Goal: Task Accomplishment & Management: Use online tool/utility

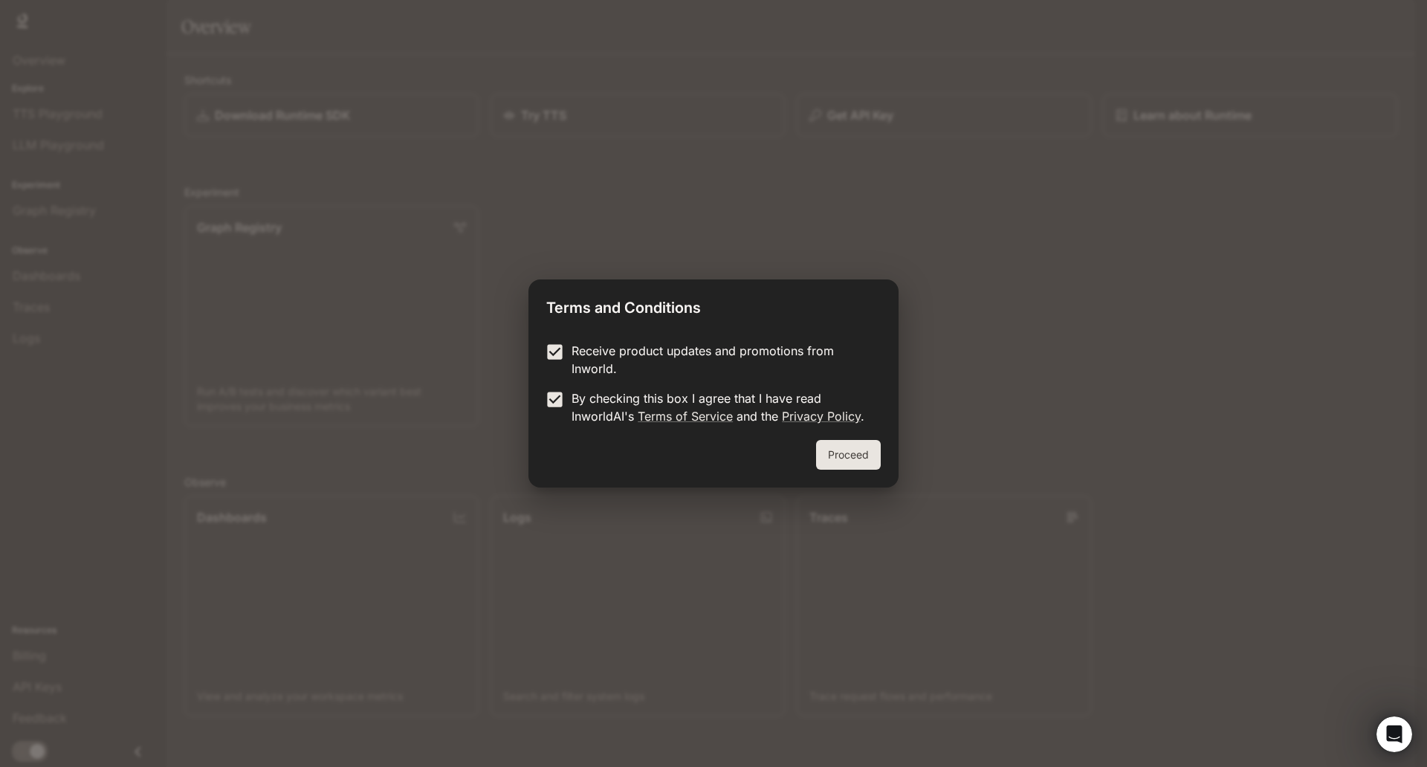
click at [816, 440] on button "Proceed" at bounding box center [848, 455] width 65 height 30
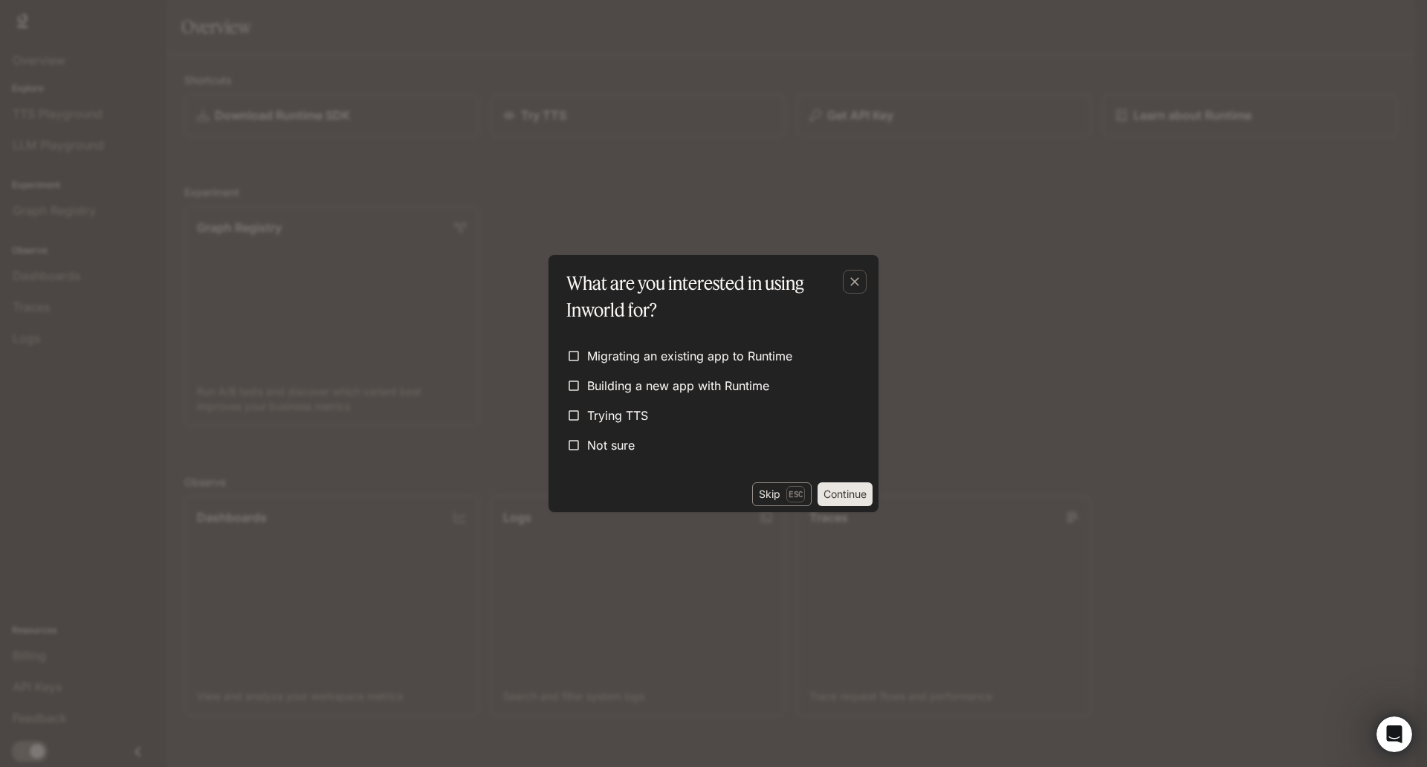
click at [787, 486] on p "Esc" at bounding box center [796, 494] width 19 height 16
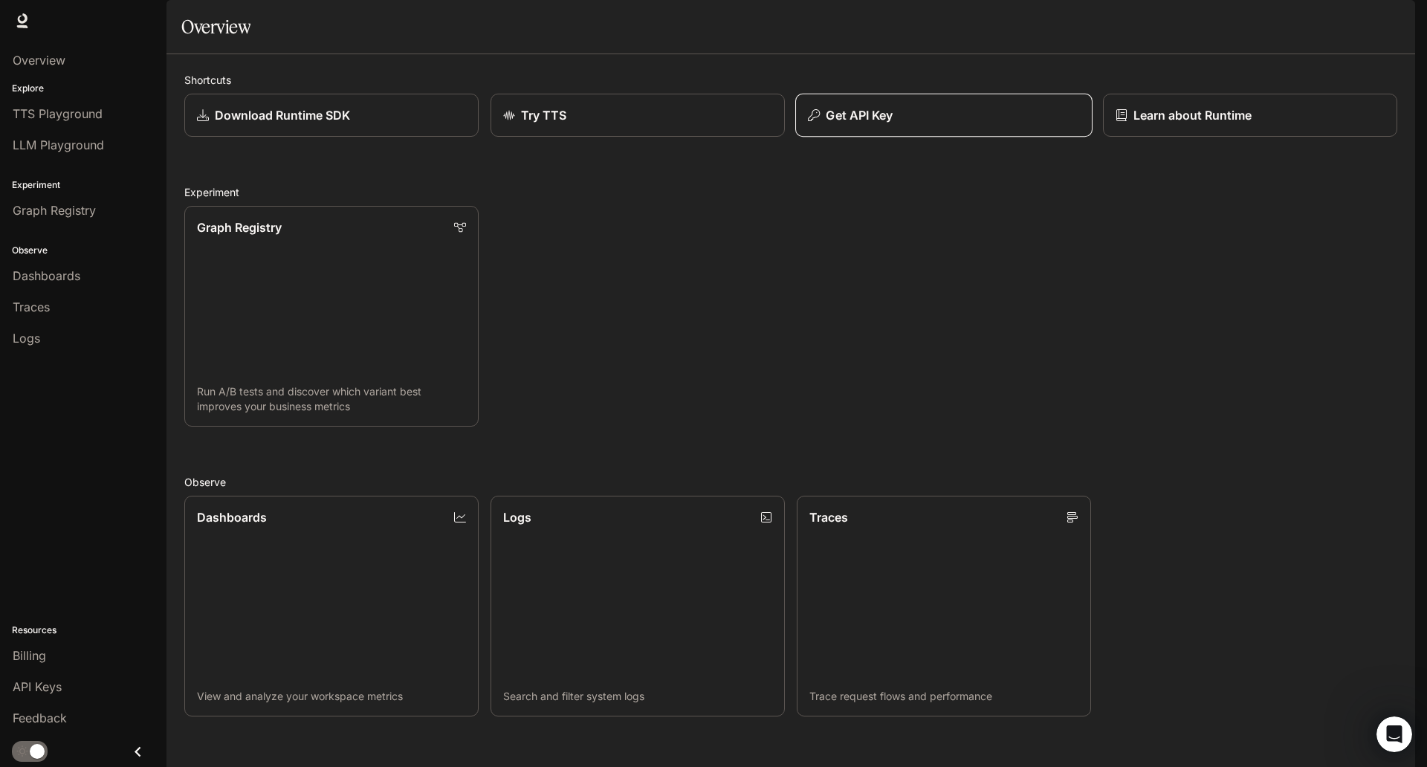
click at [826, 124] on p "Get API Key" at bounding box center [859, 115] width 67 height 18
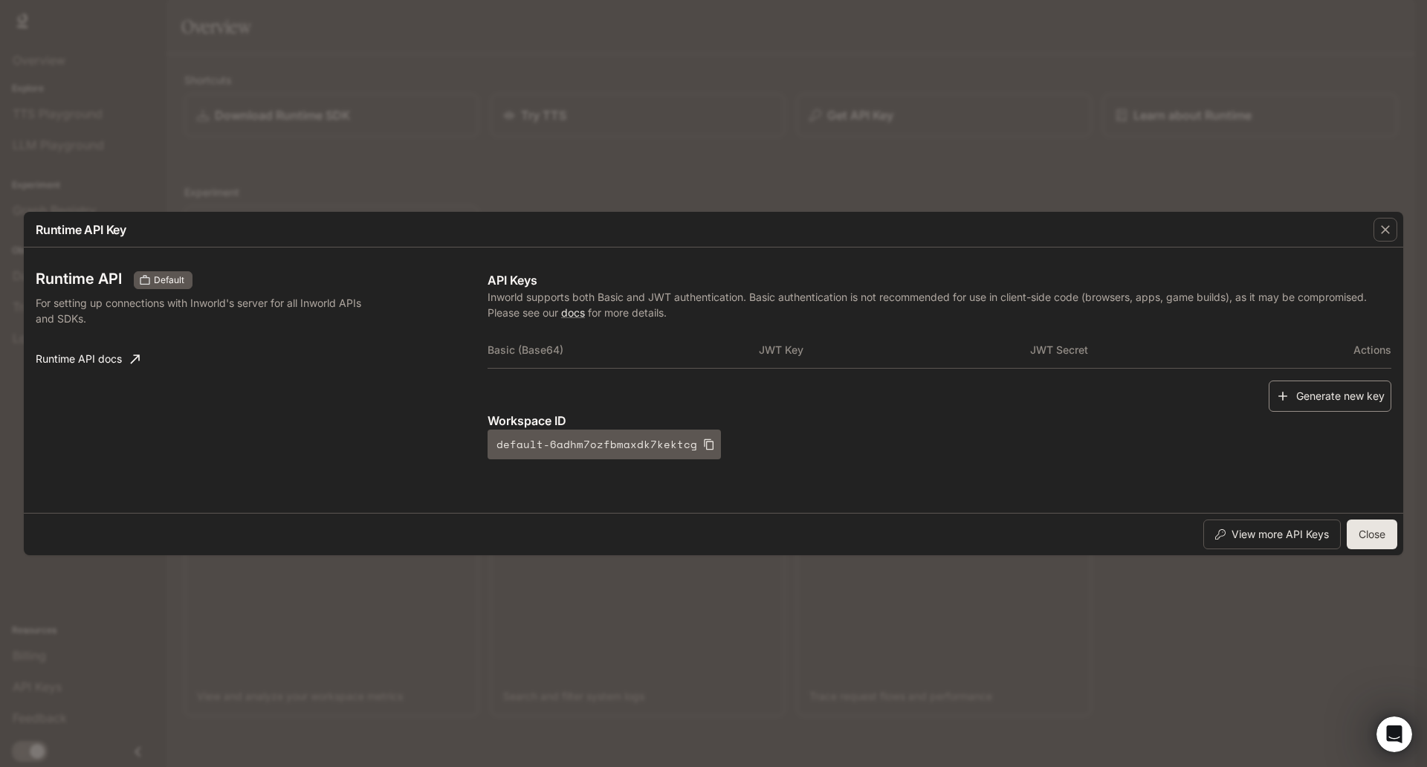
click at [1269, 381] on button "Generate new key" at bounding box center [1330, 397] width 123 height 32
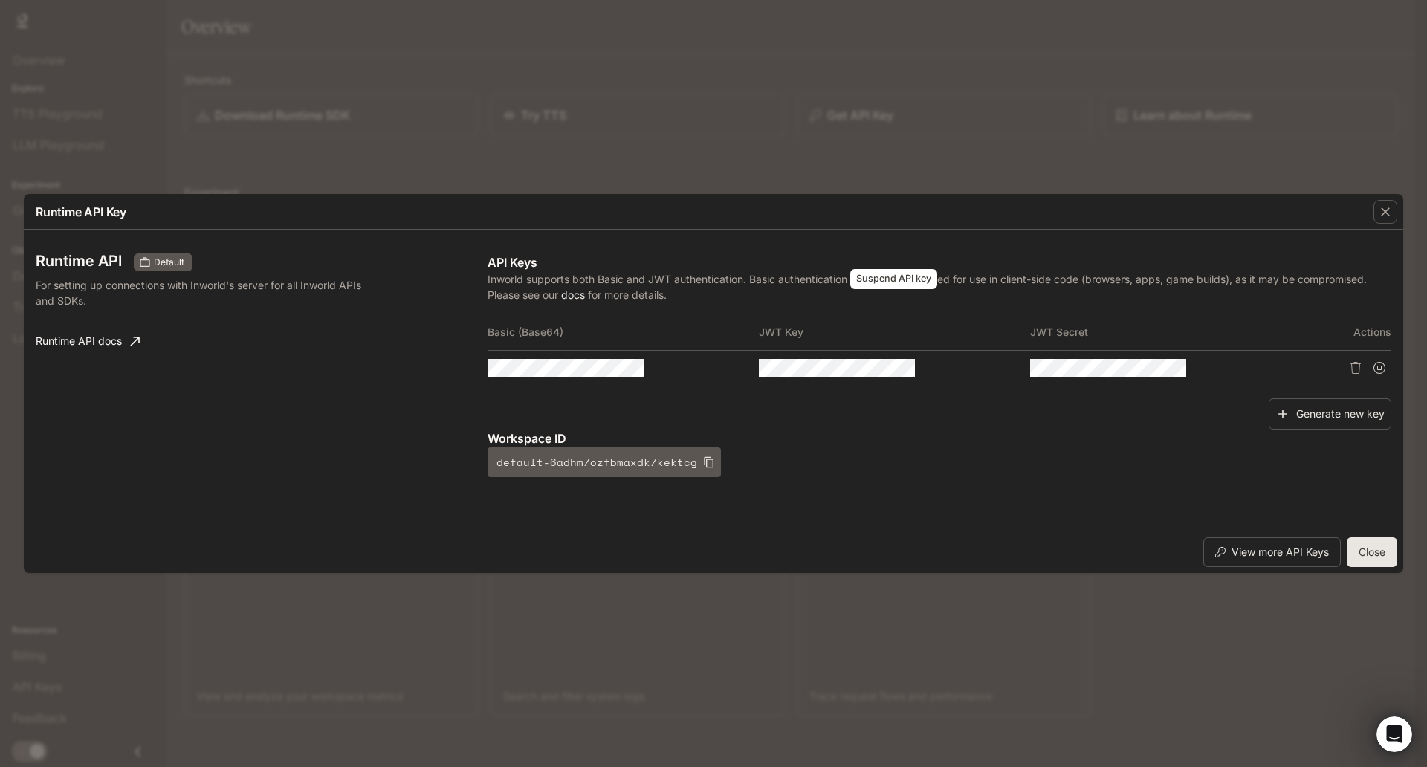
click at [1374, 362] on icon "Suspend API key" at bounding box center [1380, 368] width 12 height 12
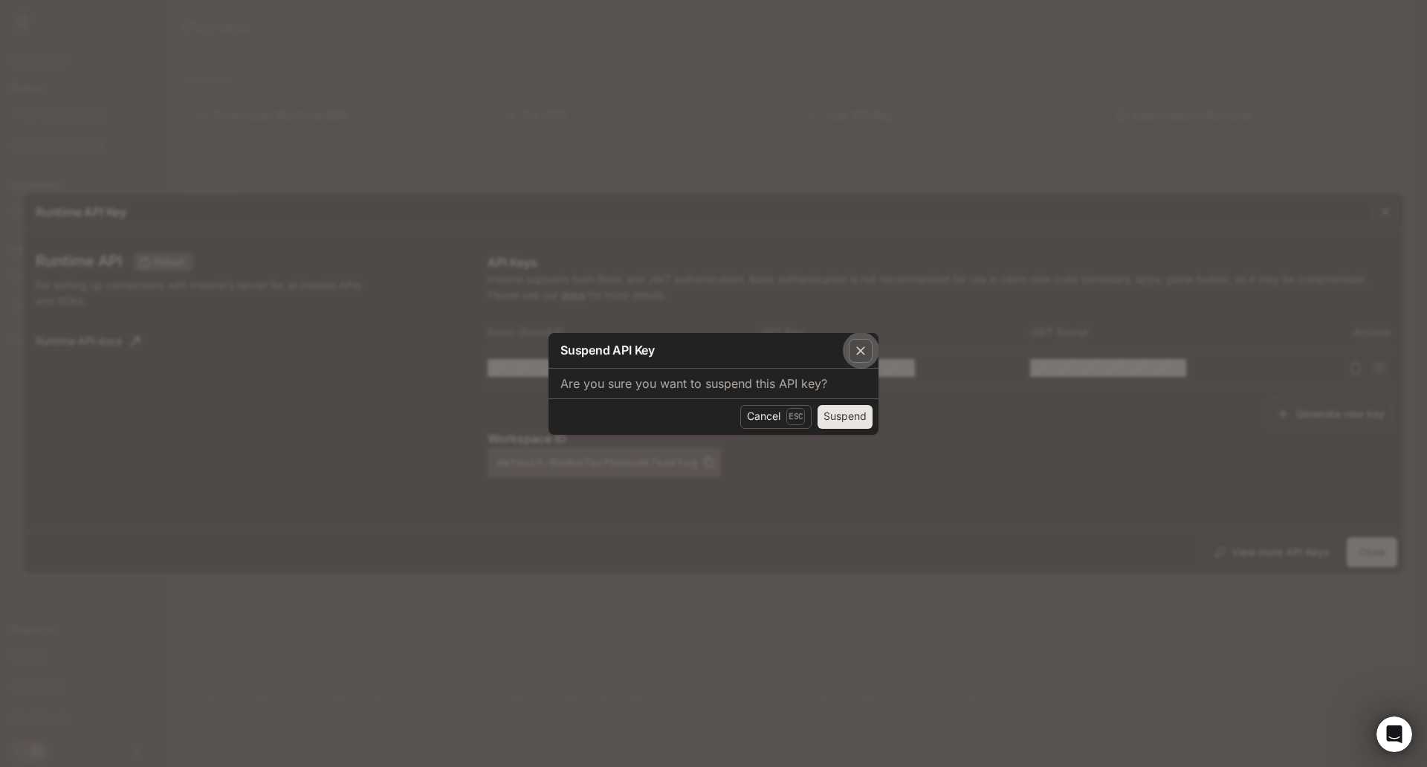
click at [849, 339] on div "button" at bounding box center [861, 351] width 24 height 24
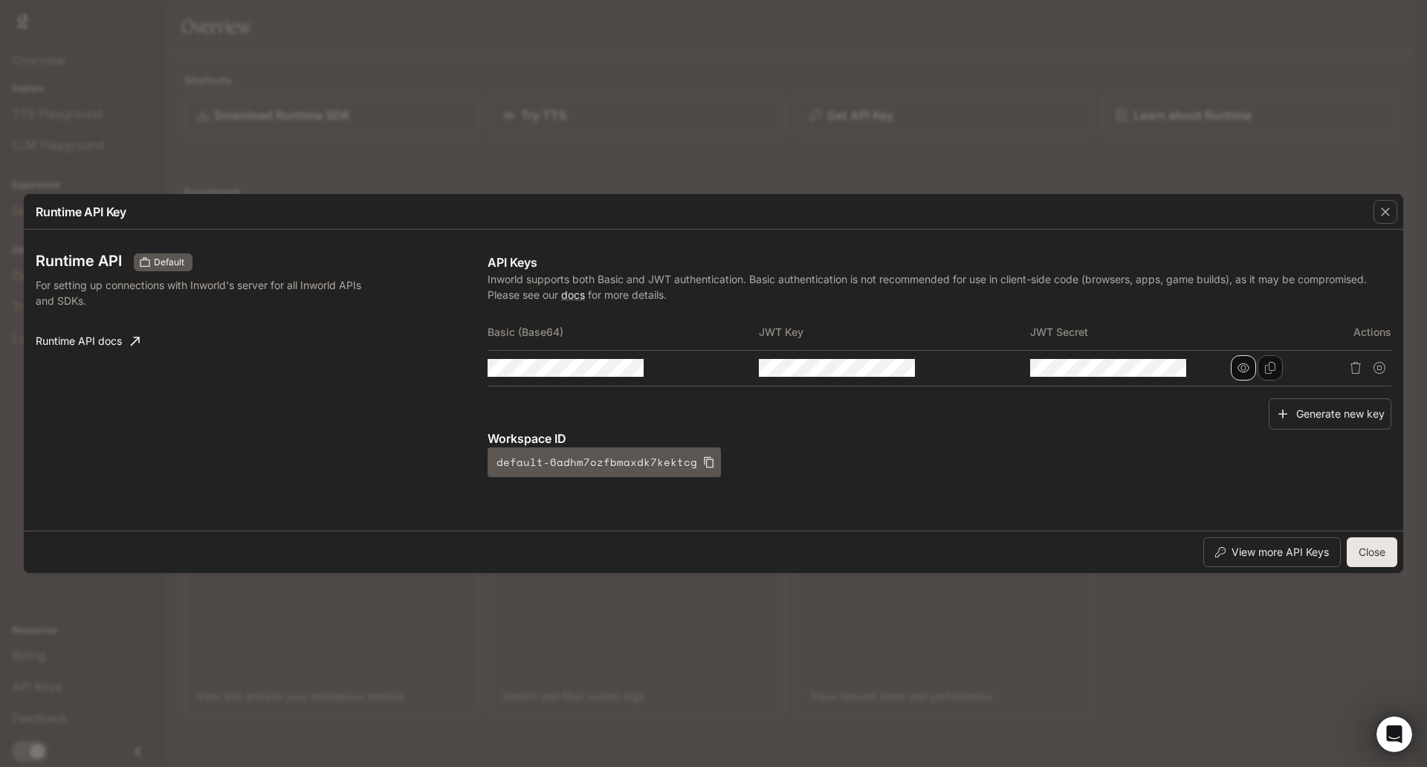
click at [1238, 362] on icon "button" at bounding box center [1244, 368] width 12 height 12
click at [961, 355] on button "button" at bounding box center [973, 367] width 25 height 25
click at [689, 355] on button "button" at bounding box center [701, 367] width 25 height 25
click at [967, 362] on icon "button" at bounding box center [973, 368] width 12 height 12
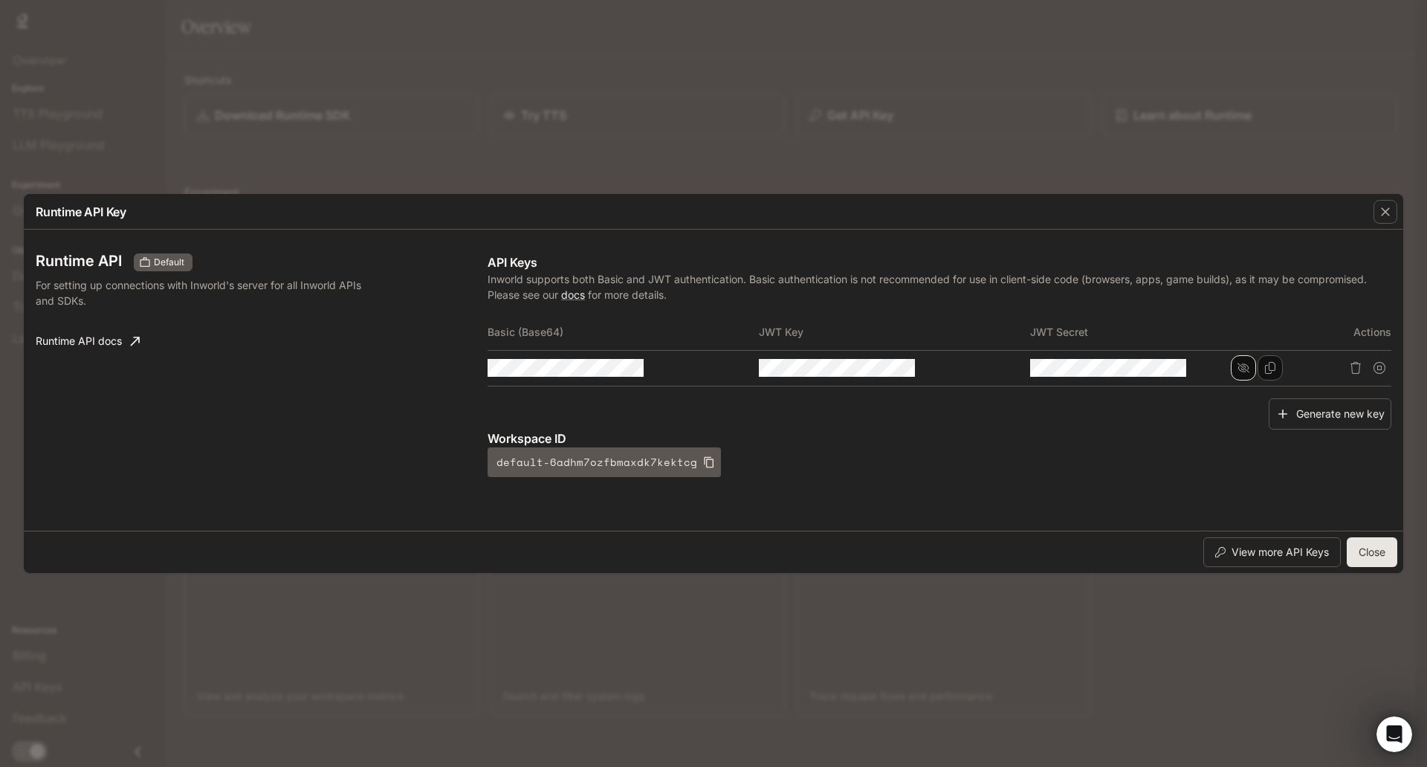
click at [1231, 355] on button "button" at bounding box center [1243, 367] width 25 height 25
drag, startPoint x: 735, startPoint y: 211, endPoint x: 326, endPoint y: 210, distance: 408.9
click at [488, 314] on tr "Basic (Base64) JWT Key JWT Secret Actions" at bounding box center [940, 332] width 904 height 36
copy tr "Basic (Base64) JWT Key JWT Secret"
click at [1030, 314] on th "JWT Secret" at bounding box center [1165, 332] width 271 height 36
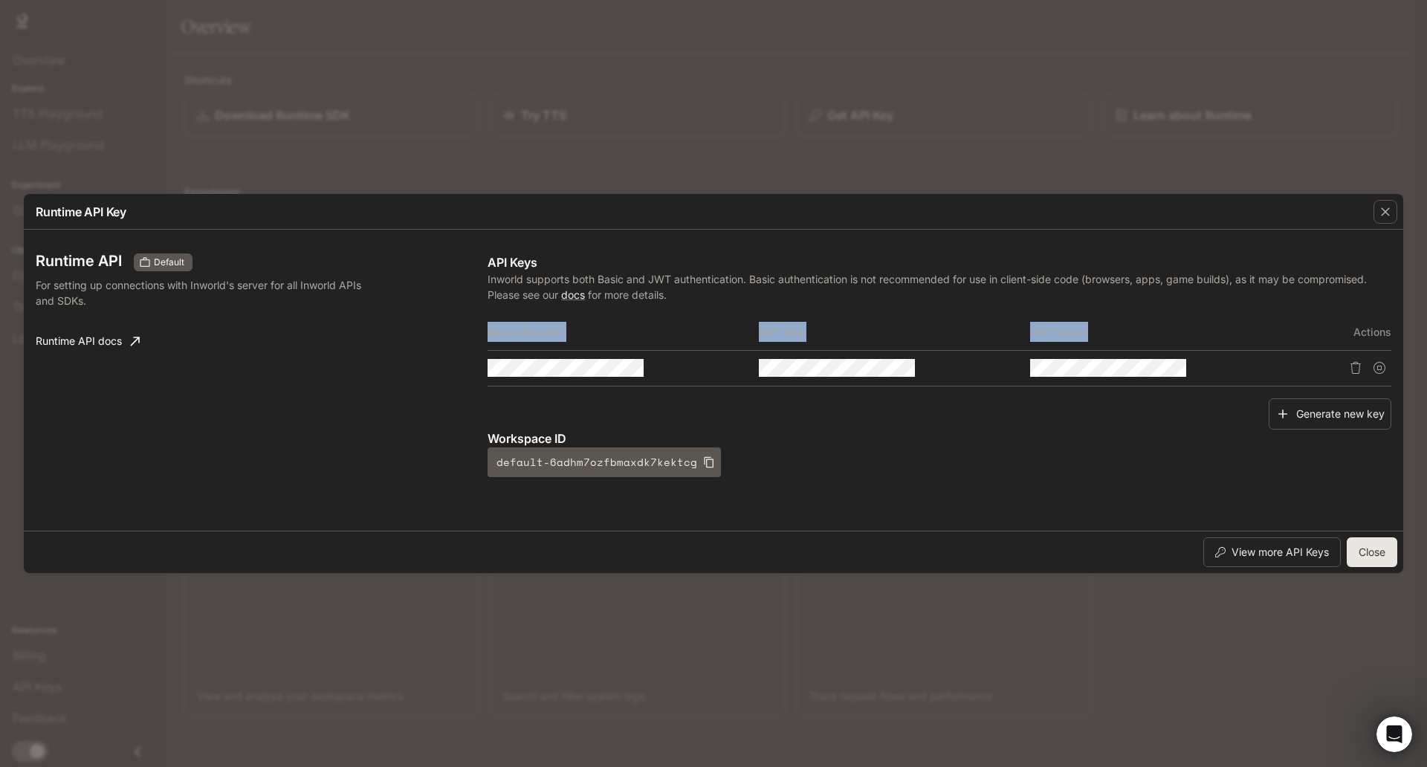
click at [1030, 314] on th "JWT Secret" at bounding box center [1165, 332] width 271 height 36
click at [500, 314] on tr "Basic (Base64) JWT Key JWT Secret Actions" at bounding box center [940, 332] width 904 height 36
click at [994, 362] on icon "Copy Key" at bounding box center [1000, 368] width 12 height 12
click at [967, 362] on icon "button" at bounding box center [973, 368] width 12 height 12
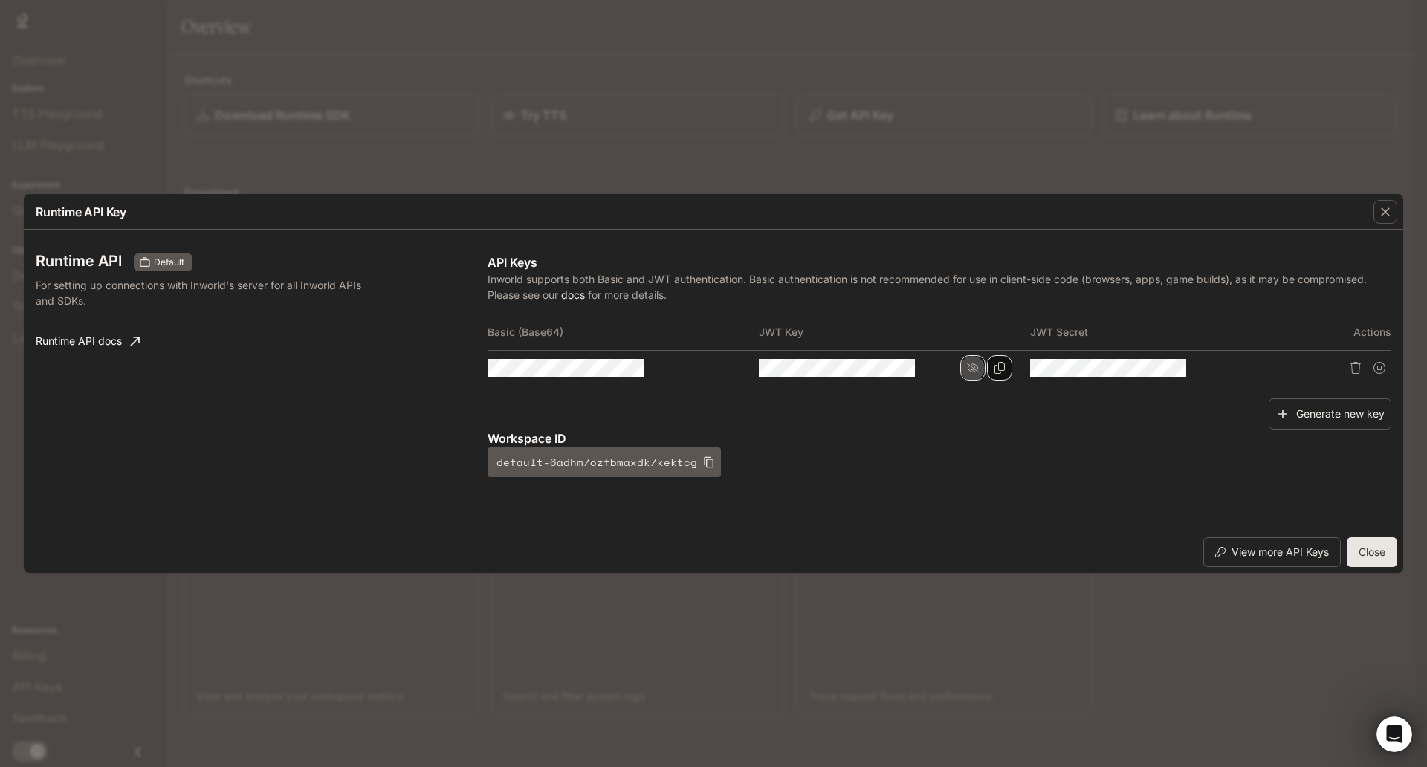
click at [967, 362] on icon "button" at bounding box center [973, 368] width 12 height 12
click at [1265, 362] on icon "Copy Secret" at bounding box center [1271, 368] width 12 height 12
click at [0, 0] on button "Copy Key" at bounding box center [0, 0] width 0 height 0
click at [1238, 362] on icon "button" at bounding box center [1244, 368] width 12 height 12
click at [0, 0] on button "Copy Secret" at bounding box center [0, 0] width 0 height 0
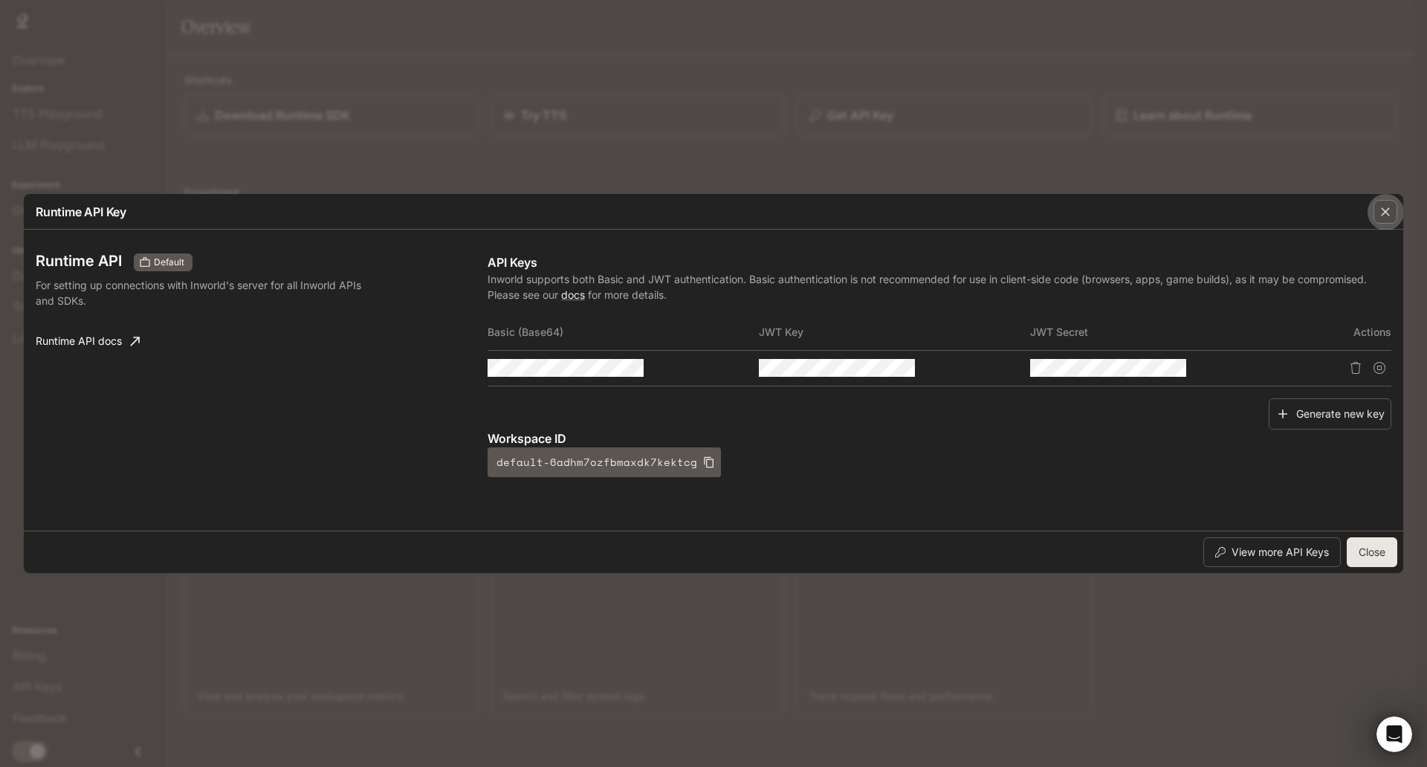
click at [1378, 204] on icon "button" at bounding box center [1385, 211] width 15 height 15
